Goal: Navigation & Orientation: Find specific page/section

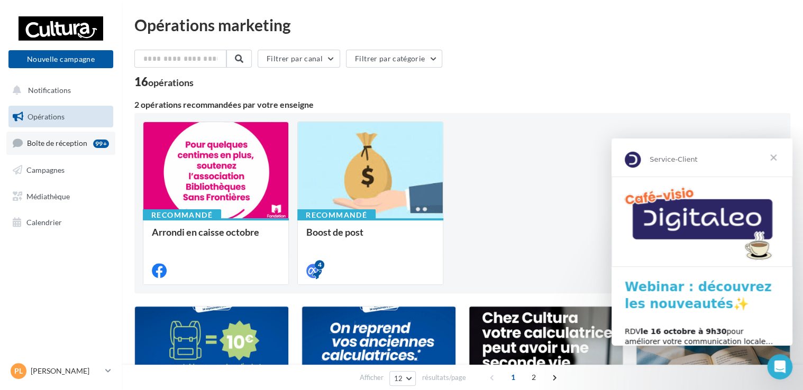
click at [36, 145] on span "Boîte de réception" at bounding box center [57, 143] width 60 height 9
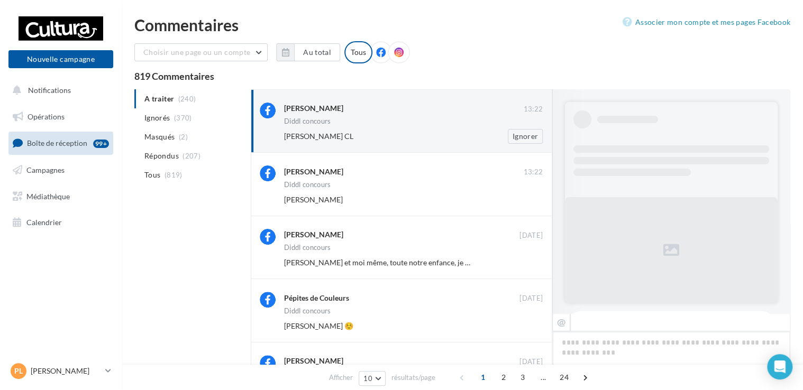
scroll to position [261, 0]
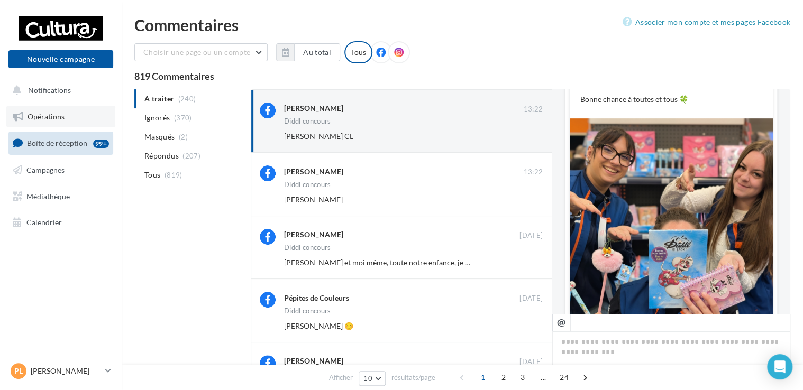
click at [44, 122] on link "Opérations" at bounding box center [60, 117] width 109 height 22
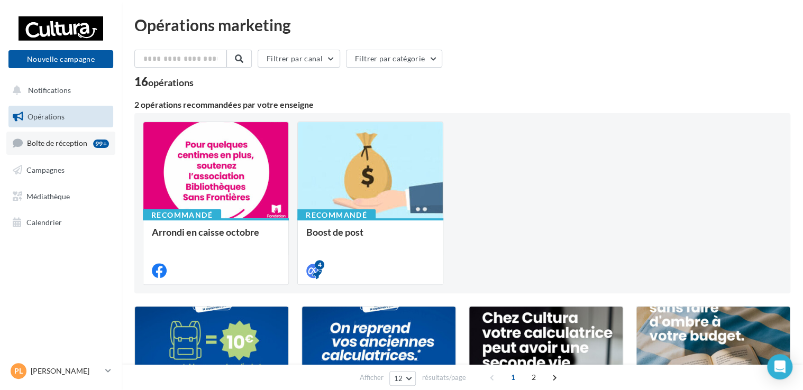
click at [52, 148] on link "Boîte de réception 99+" at bounding box center [60, 143] width 109 height 23
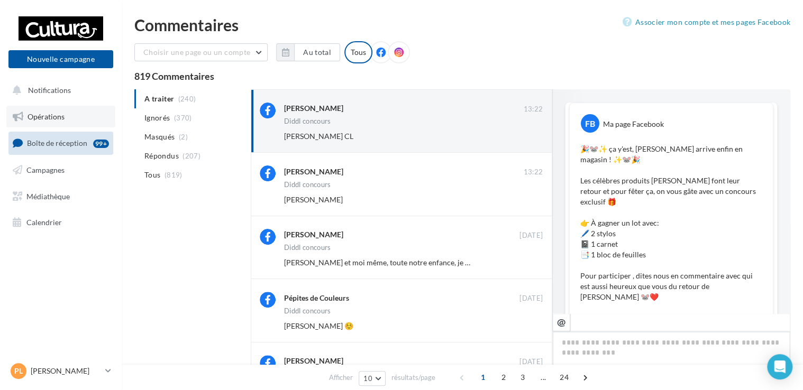
scroll to position [521, 0]
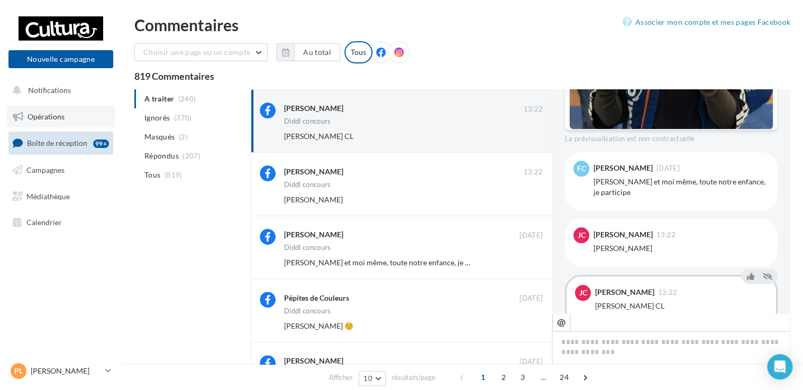
click at [55, 112] on span "Opérations" at bounding box center [46, 116] width 37 height 9
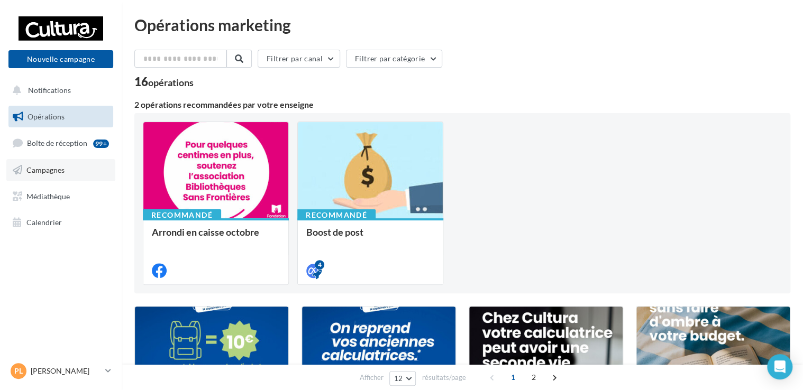
click at [43, 161] on link "Campagnes" at bounding box center [60, 170] width 109 height 22
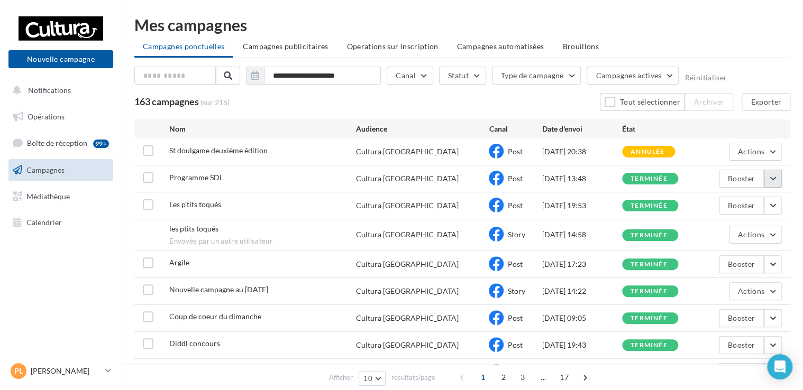
click at [779, 176] on button "button" at bounding box center [773, 179] width 18 height 18
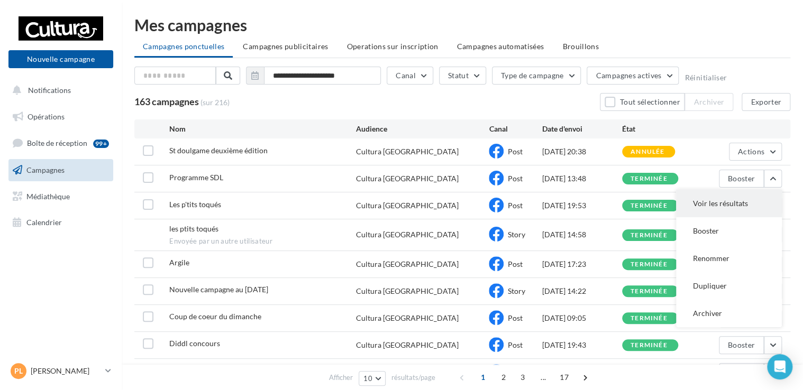
click at [733, 201] on button "Voir les résultats" at bounding box center [729, 204] width 106 height 28
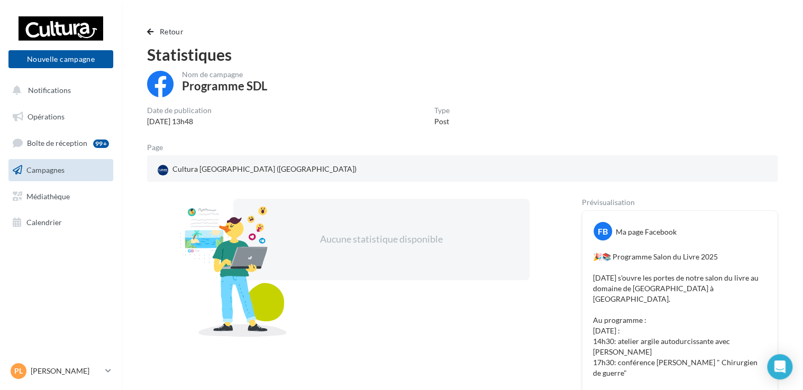
drag, startPoint x: 802, startPoint y: 137, endPoint x: 810, endPoint y: 135, distance: 8.2
click at [803, 135] on html "Nouvelle campagne Nouvelle campagne Notifications Opérations Boîte de réception…" at bounding box center [401, 195] width 803 height 390
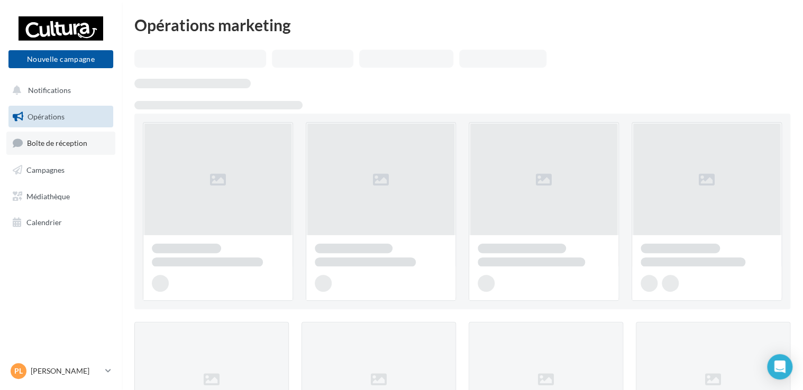
click at [50, 145] on span "Boîte de réception" at bounding box center [57, 143] width 60 height 9
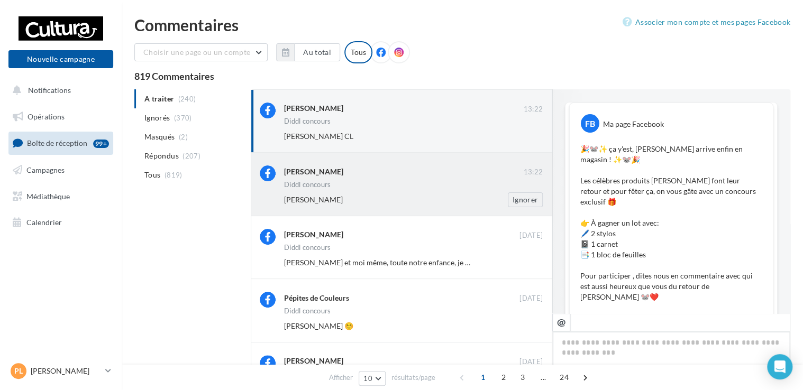
scroll to position [521, 0]
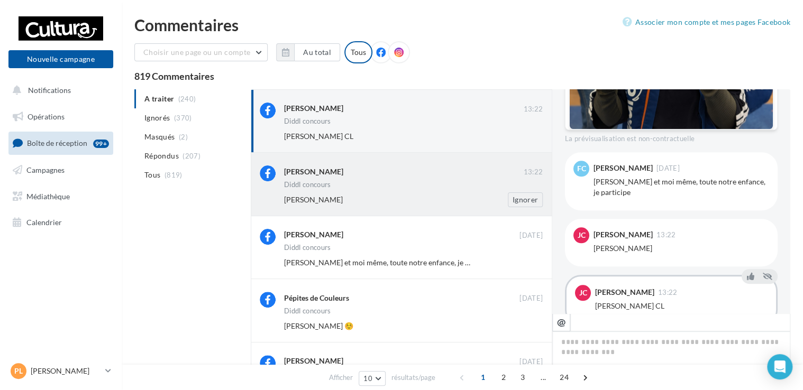
click at [368, 183] on div "Diddl concours" at bounding box center [413, 185] width 259 height 9
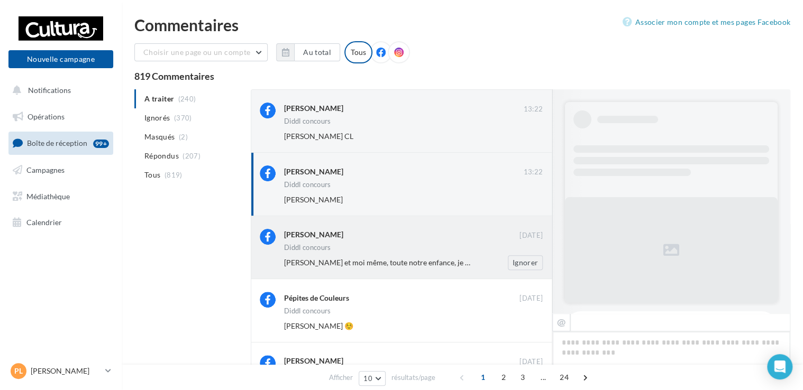
scroll to position [533, 0]
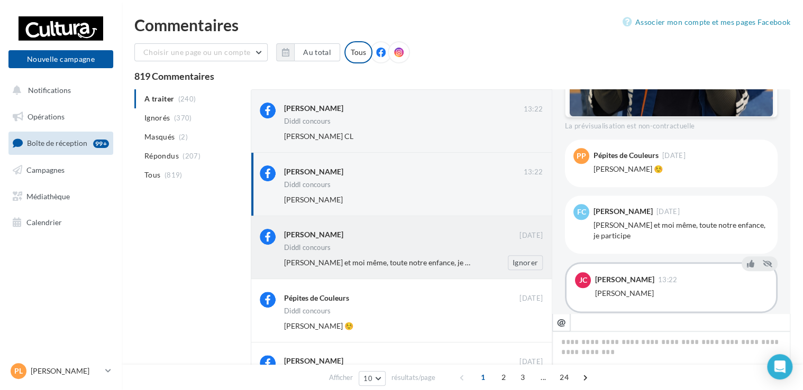
click at [391, 258] on span "[PERSON_NAME] et moi même, toute notre enfance, je participe" at bounding box center [389, 262] width 211 height 9
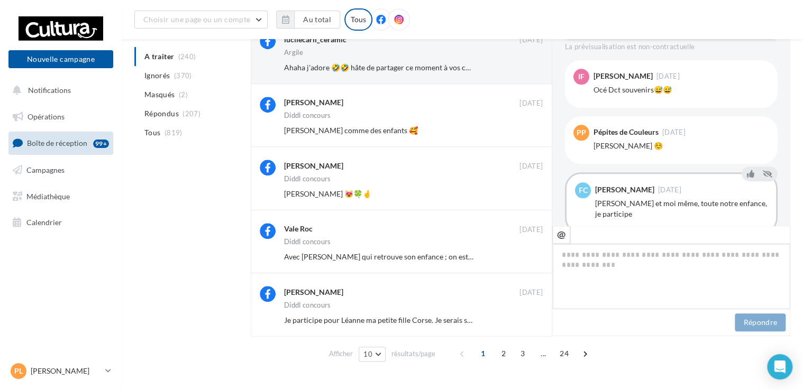
scroll to position [415, 0]
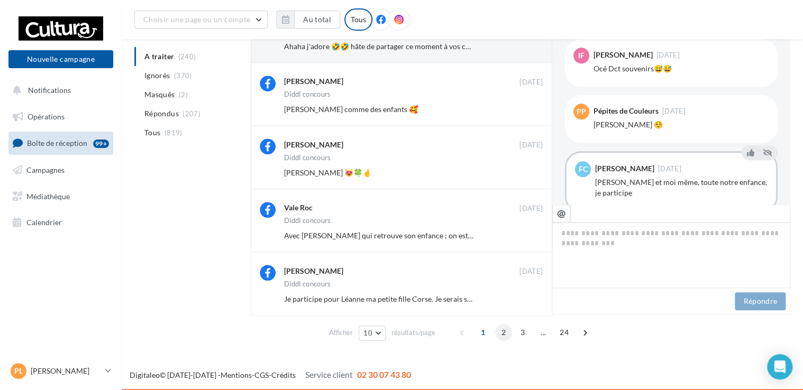
click at [499, 332] on span "2" at bounding box center [503, 332] width 17 height 17
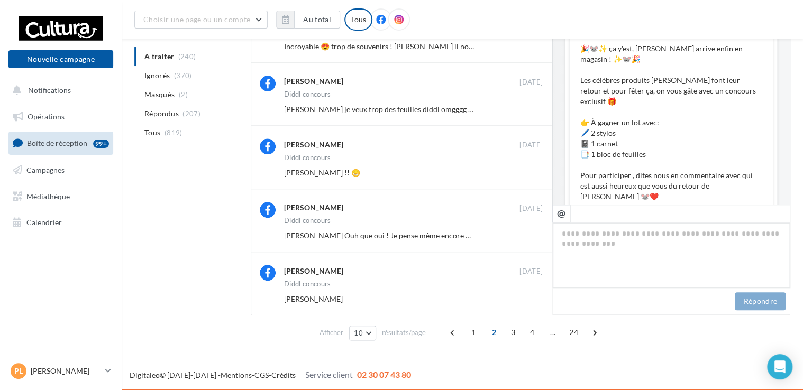
scroll to position [542, 0]
